Goal: Task Accomplishment & Management: Complete application form

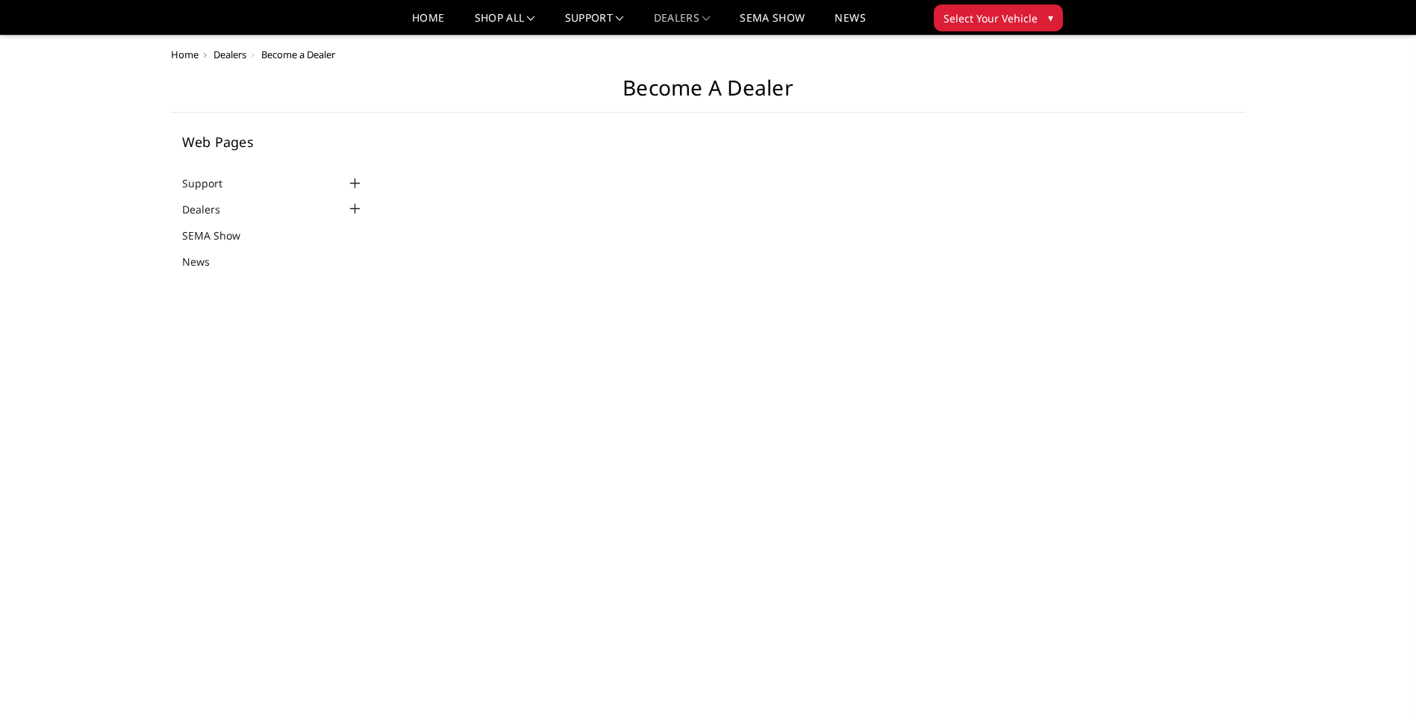
scroll to position [523, 0]
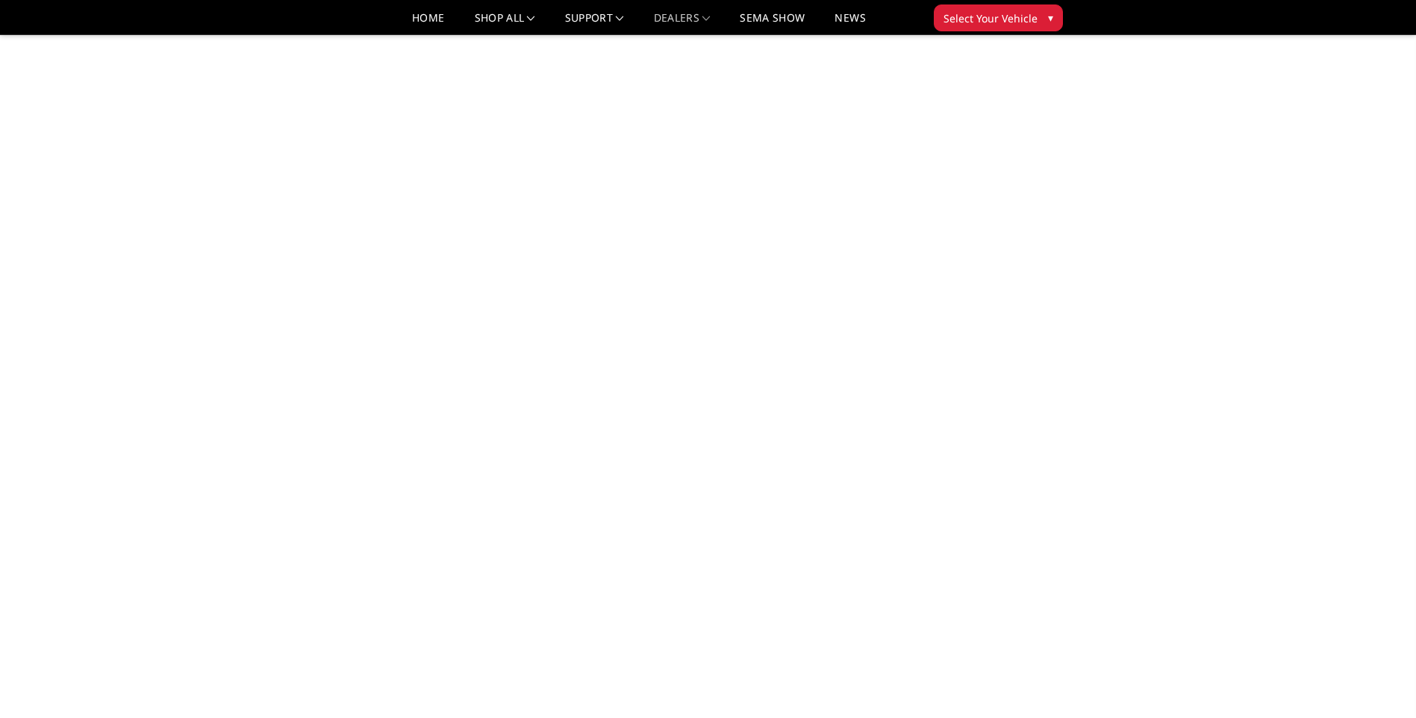
select select "US"
select select "I have a forklift"
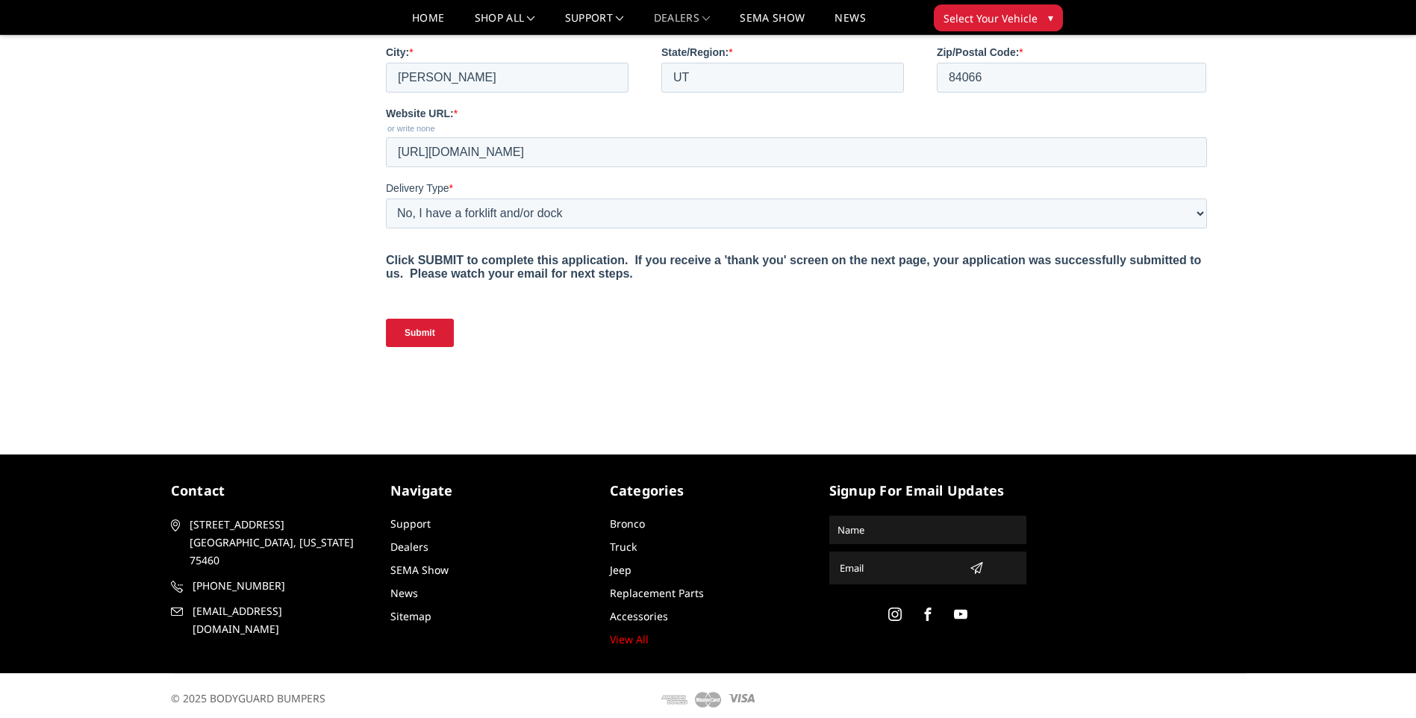
scroll to position [804, 0]
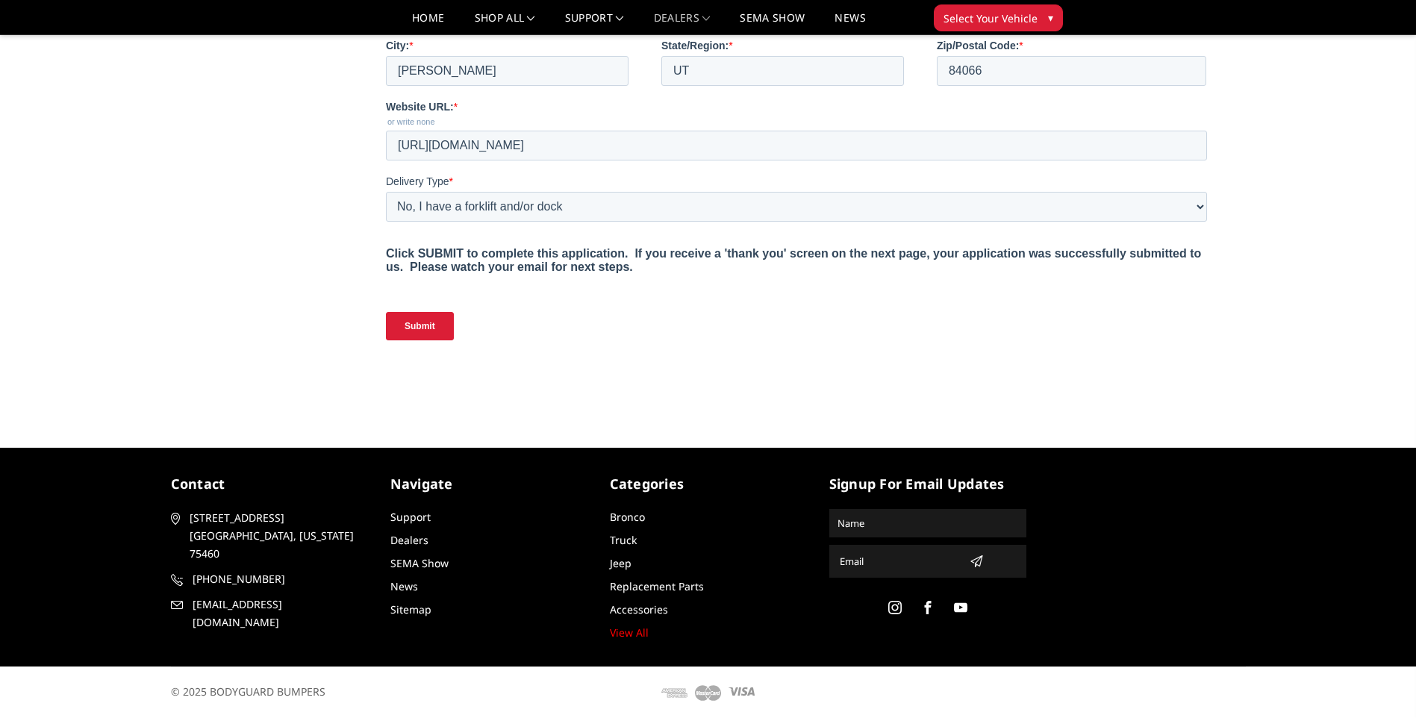
click at [425, 340] on input "Submit" at bounding box center [420, 326] width 68 height 28
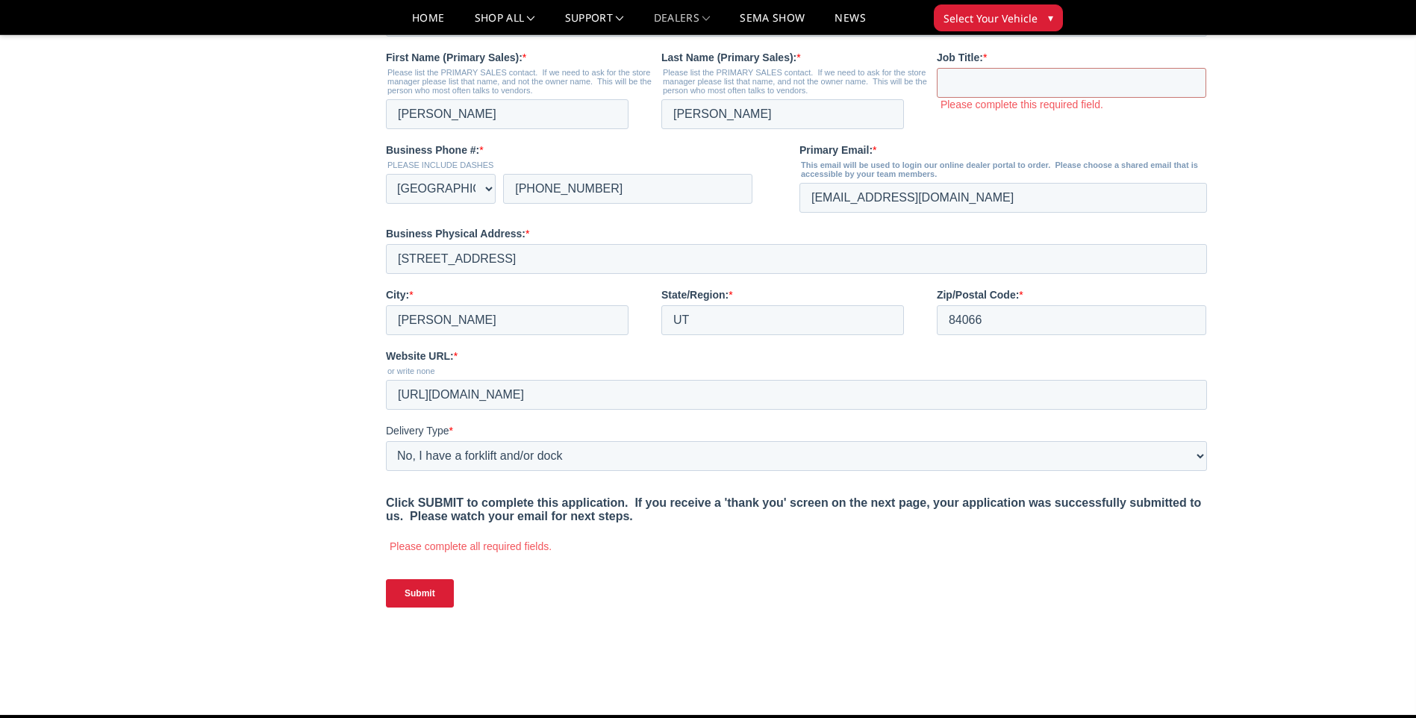
scroll to position [505, 0]
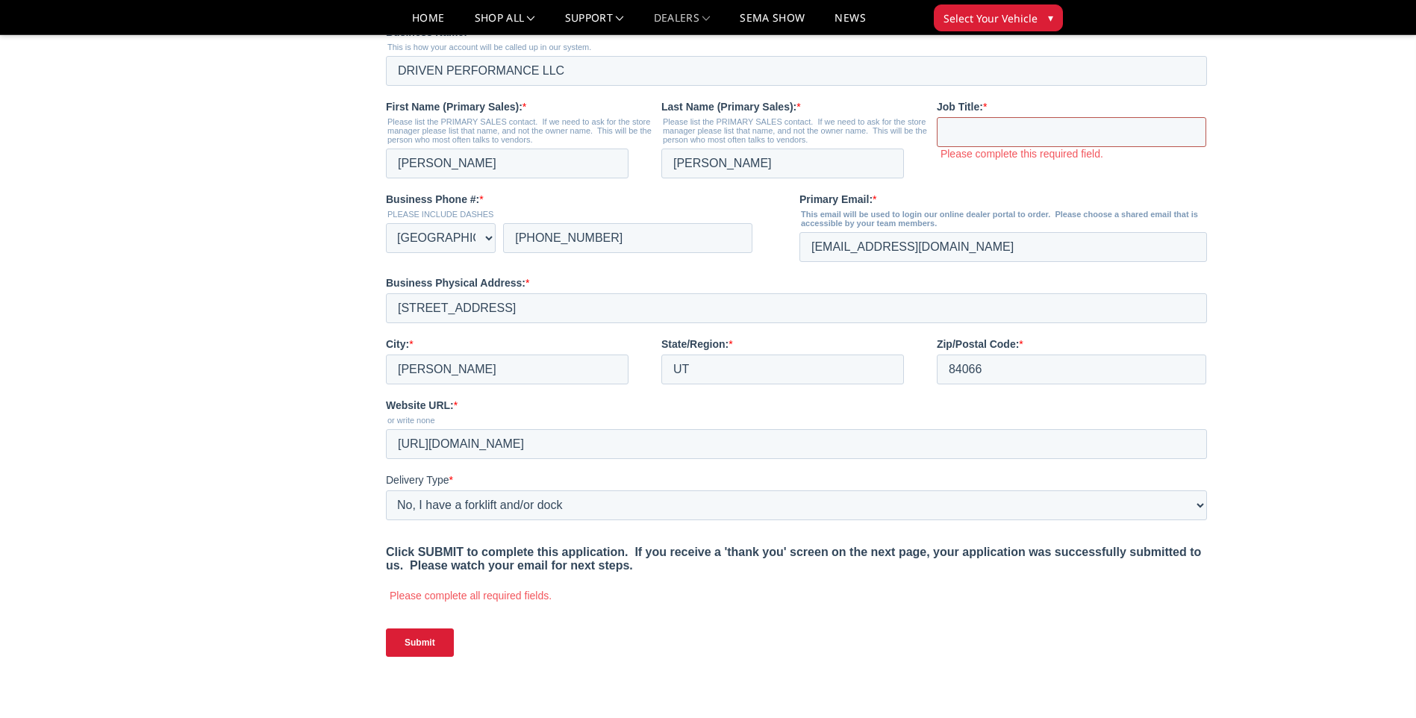
click at [985, 147] on input "Job Title: *" at bounding box center [1072, 132] width 270 height 30
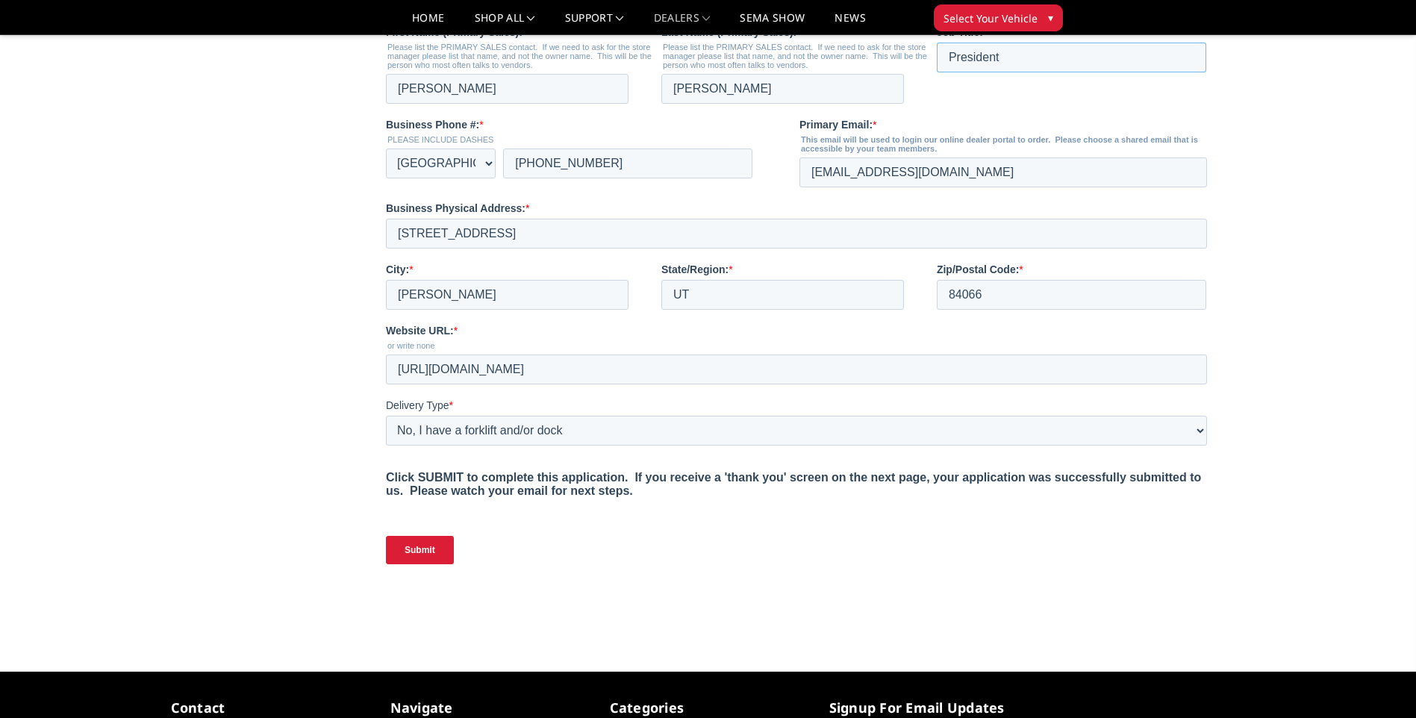
type input "President"
click at [417, 564] on input "Submit" at bounding box center [420, 550] width 68 height 28
